Goal: Find specific page/section: Find specific page/section

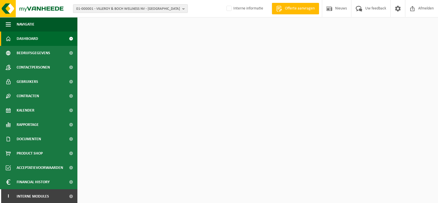
click at [97, 10] on span "01-000001 - VILLEROY & BOCH WELLNESS NV - [GEOGRAPHIC_DATA]" at bounding box center [128, 9] width 104 height 9
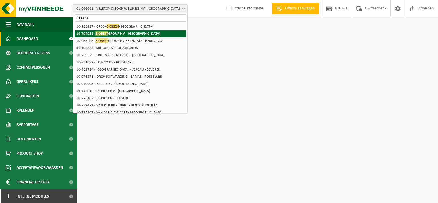
type input "biobest"
click at [136, 33] on strong "10-794958 - BIOBEST GROUP NV - WESTERLO" at bounding box center [118, 33] width 84 height 4
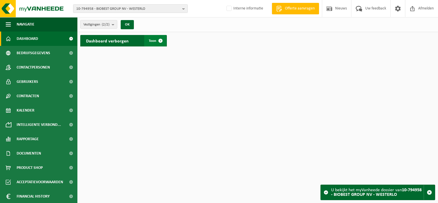
click at [163, 39] on span at bounding box center [160, 40] width 11 height 11
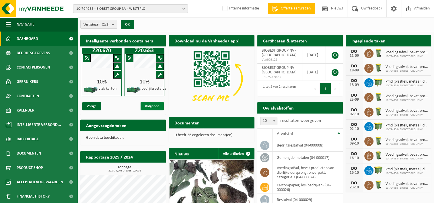
click at [157, 106] on span "Volgende" at bounding box center [151, 106] width 23 height 8
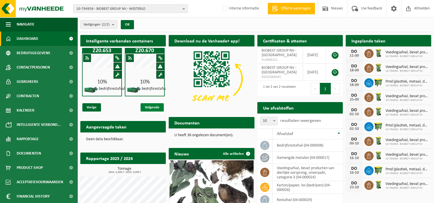
click at [157, 106] on span "Volgende" at bounding box center [151, 107] width 23 height 8
click at [93, 108] on span "Vorige" at bounding box center [91, 107] width 19 height 8
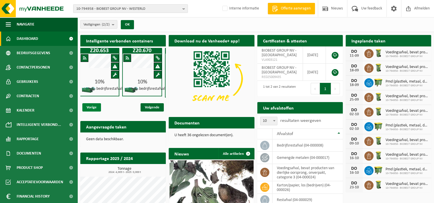
click at [93, 107] on span "Vorige" at bounding box center [91, 107] width 19 height 8
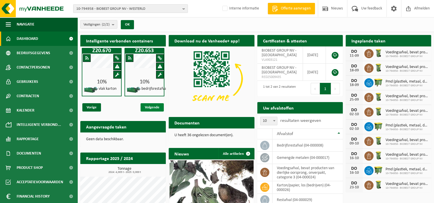
click at [156, 106] on span "Volgende" at bounding box center [151, 107] width 23 height 8
click at [154, 107] on span "Volgende" at bounding box center [151, 107] width 23 height 8
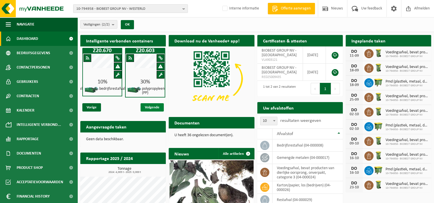
scroll to position [0, 85]
click at [157, 103] on span "Volgende" at bounding box center [151, 107] width 23 height 8
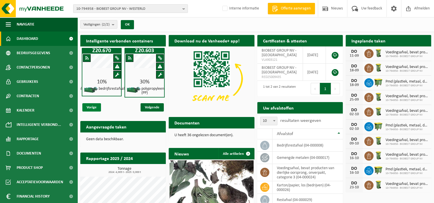
click at [97, 105] on span "Vorige" at bounding box center [91, 107] width 19 height 8
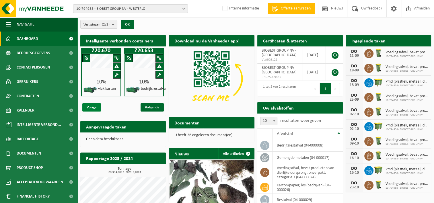
scroll to position [0, 0]
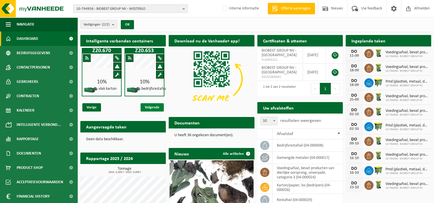
click at [153, 105] on span "Volgende" at bounding box center [151, 107] width 23 height 8
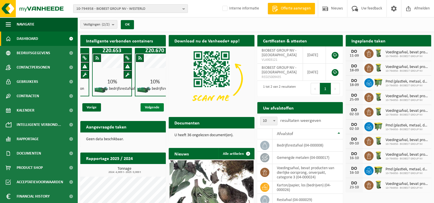
scroll to position [0, 42]
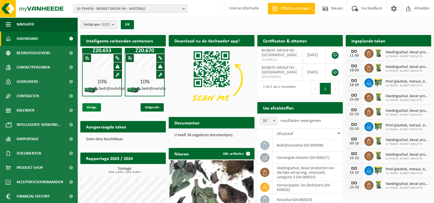
click at [93, 107] on span "Vorige" at bounding box center [91, 107] width 19 height 8
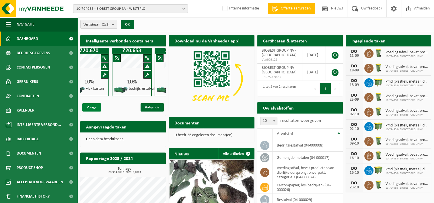
click at [93, 107] on span "Vorige" at bounding box center [91, 107] width 19 height 8
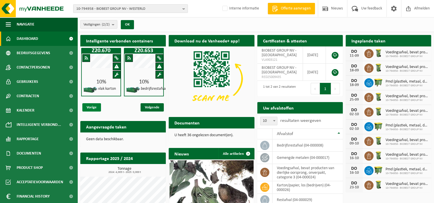
scroll to position [0, 0]
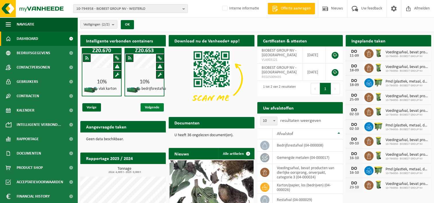
click at [154, 107] on span "Volgende" at bounding box center [151, 107] width 23 height 8
